Goal: Task Accomplishment & Management: Manage account settings

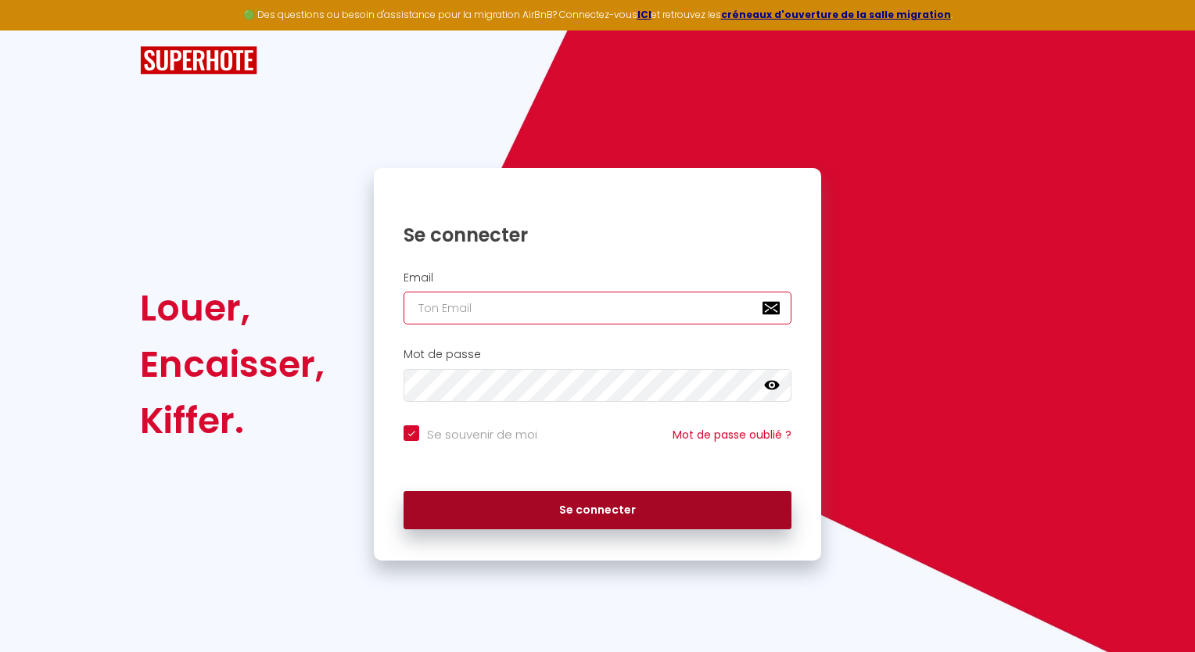
type input "[EMAIL_ADDRESS][DOMAIN_NAME]"
click at [552, 515] on button "Se connecter" at bounding box center [598, 510] width 388 height 39
checkbox input "true"
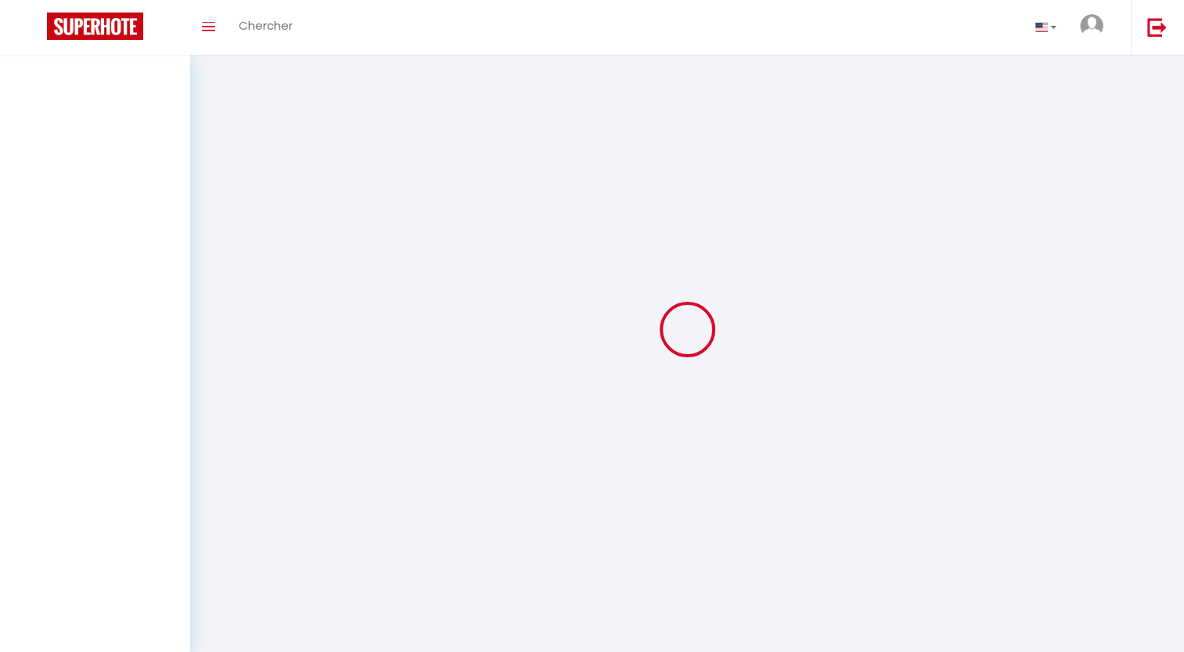
select select
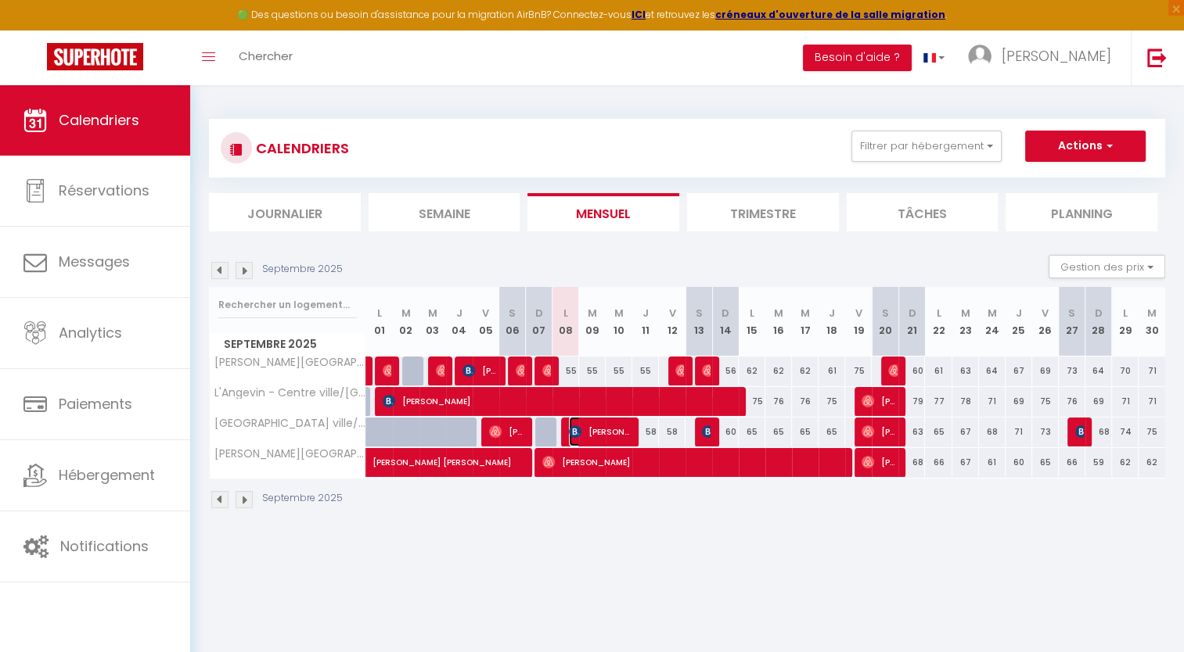
click at [595, 436] on span "[PERSON_NAME]" at bounding box center [600, 432] width 62 height 30
select select "OK"
select select "0"
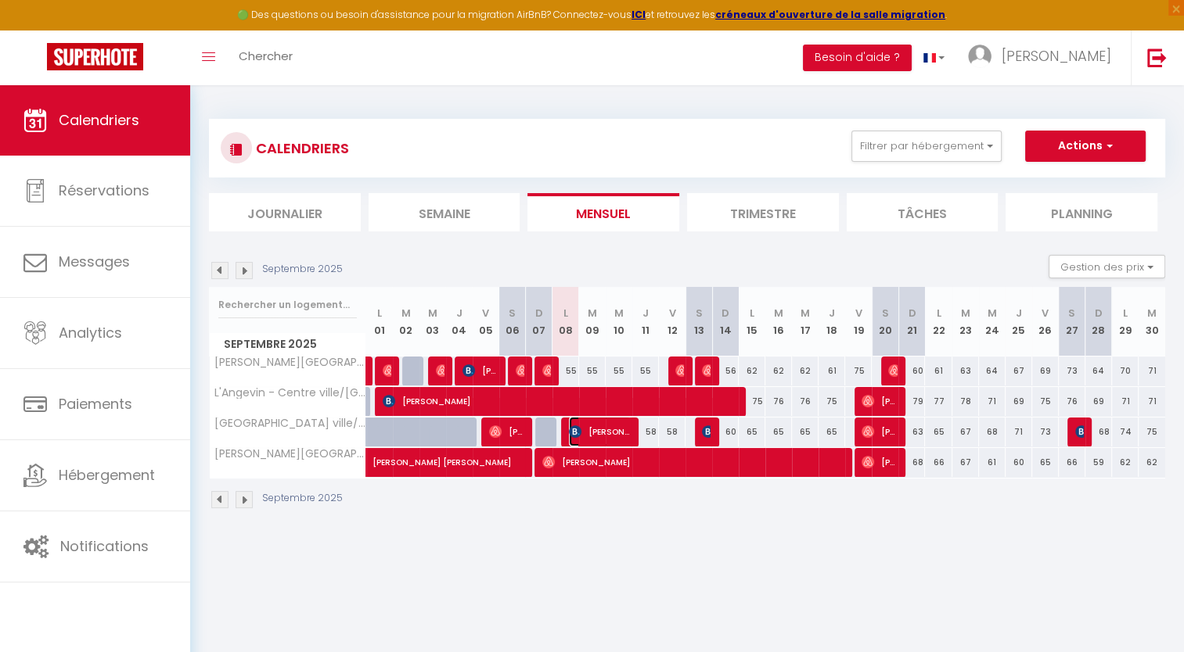
select select "1"
select select
select select "50568"
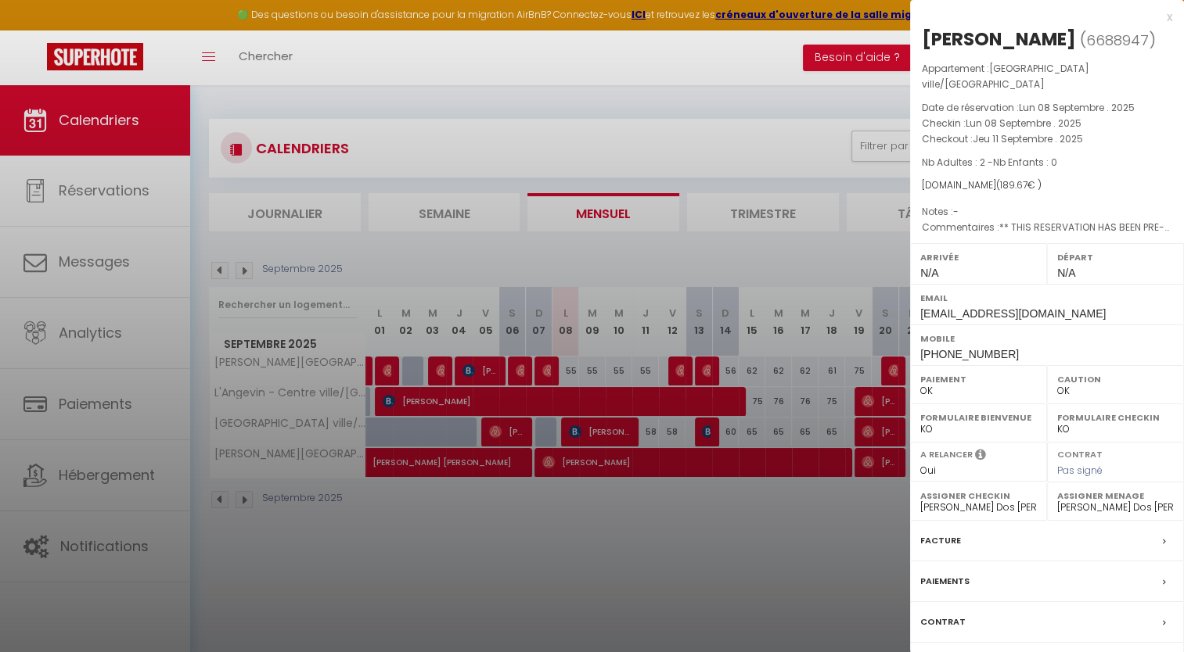
click at [957, 652] on label "Messages" at bounding box center [944, 663] width 48 height 16
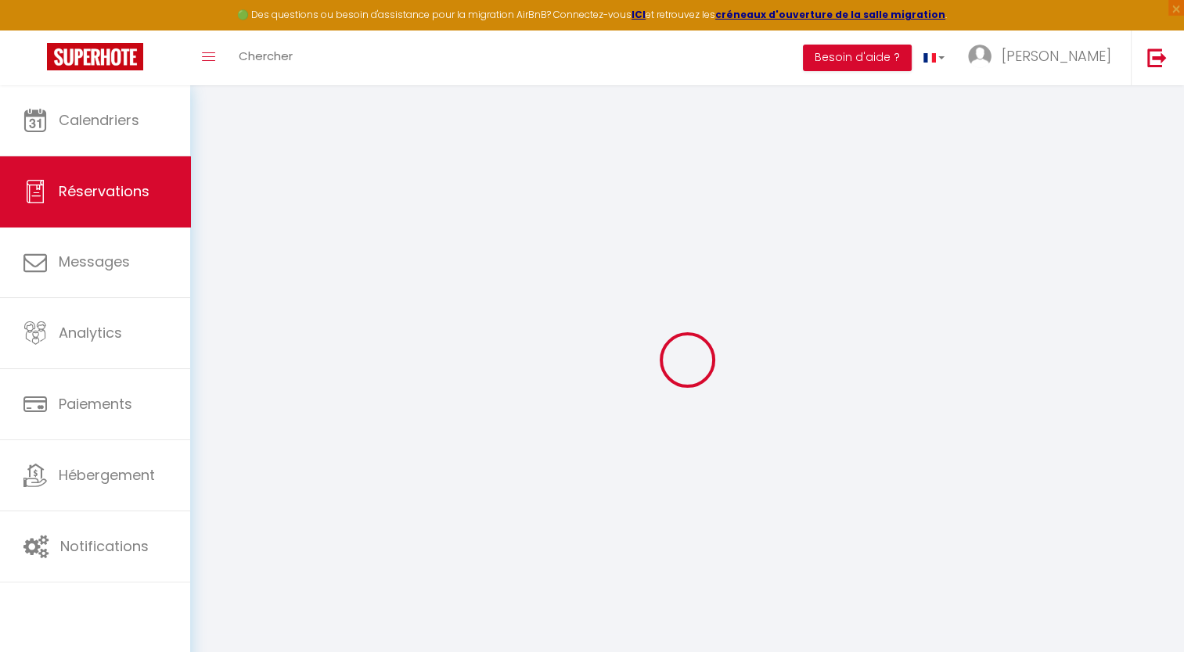
select select
checkbox input "false"
type textarea "** THIS RESERVATION HAS BEEN PRE-PAID ** BOOKING NOTE : Payment charge is EUR 2…"
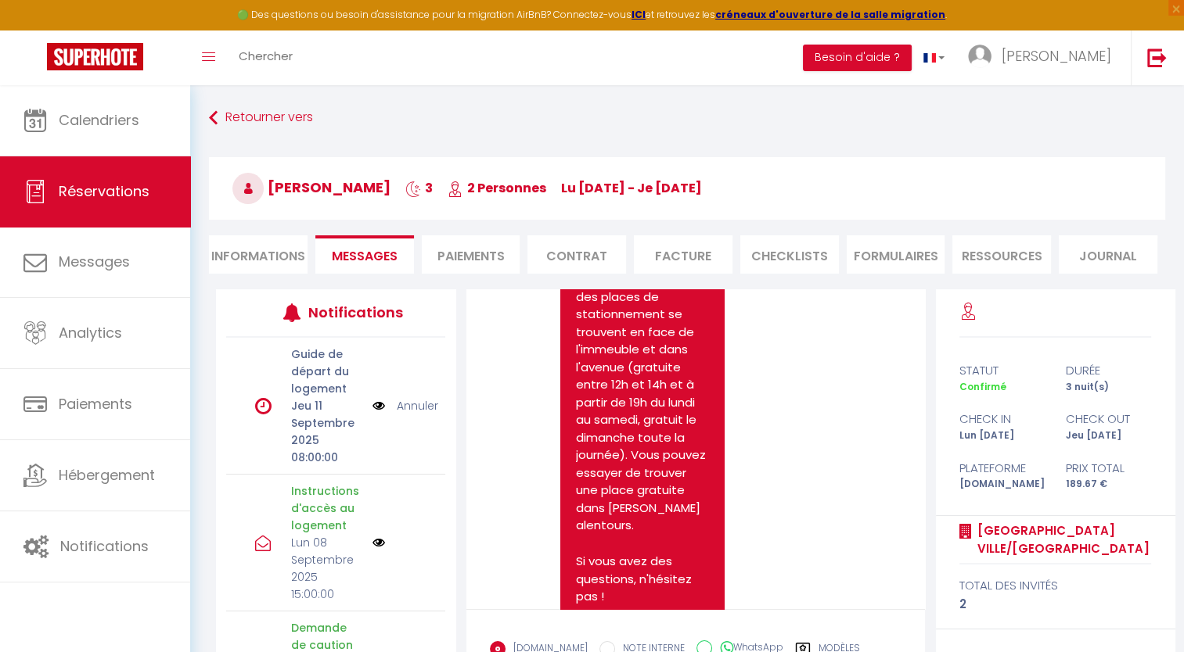
scroll to position [2556, 0]
